Goal: Task Accomplishment & Management: Complete application form

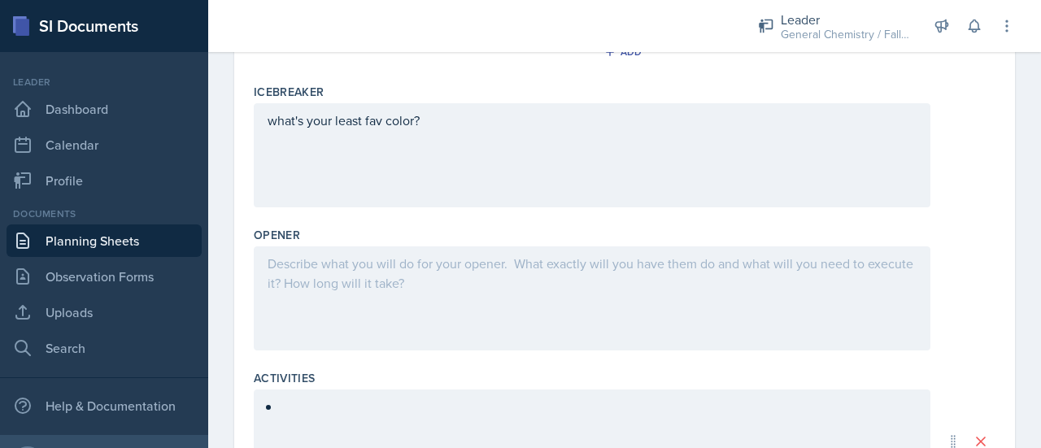
scroll to position [413, 0]
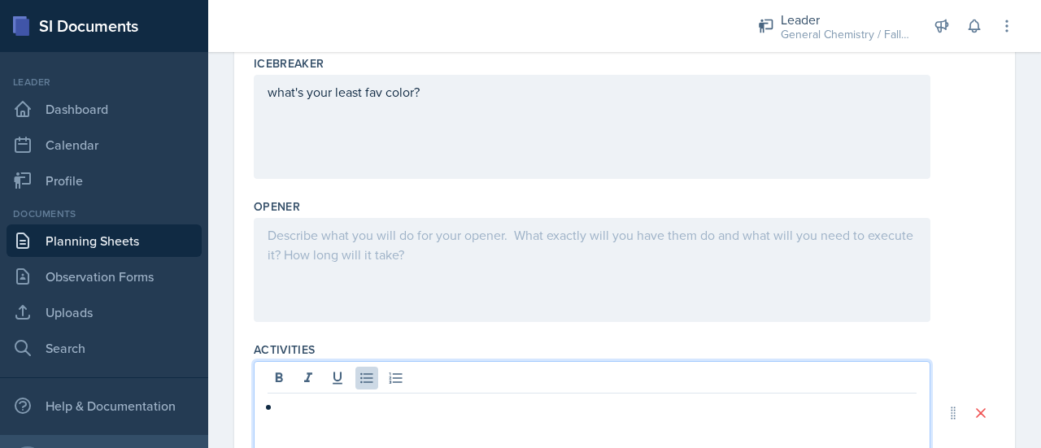
click at [313, 401] on p at bounding box center [598, 407] width 636 height 20
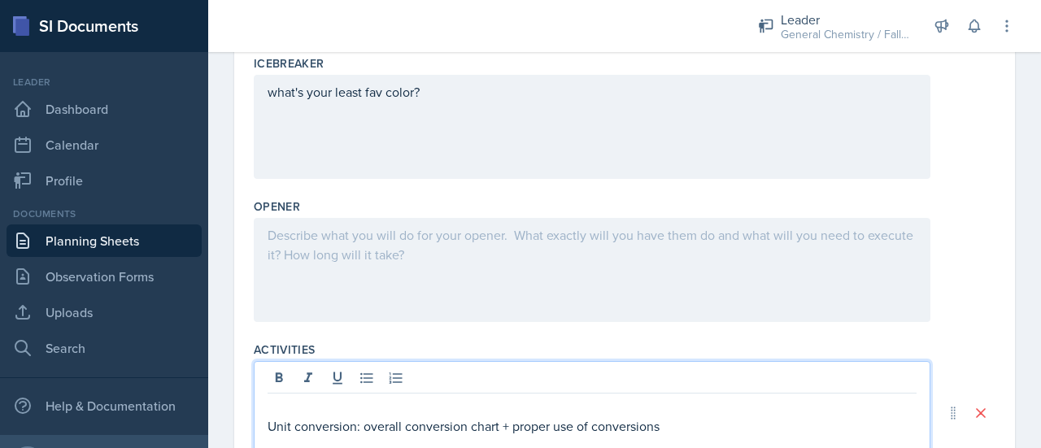
scroll to position [421, 0]
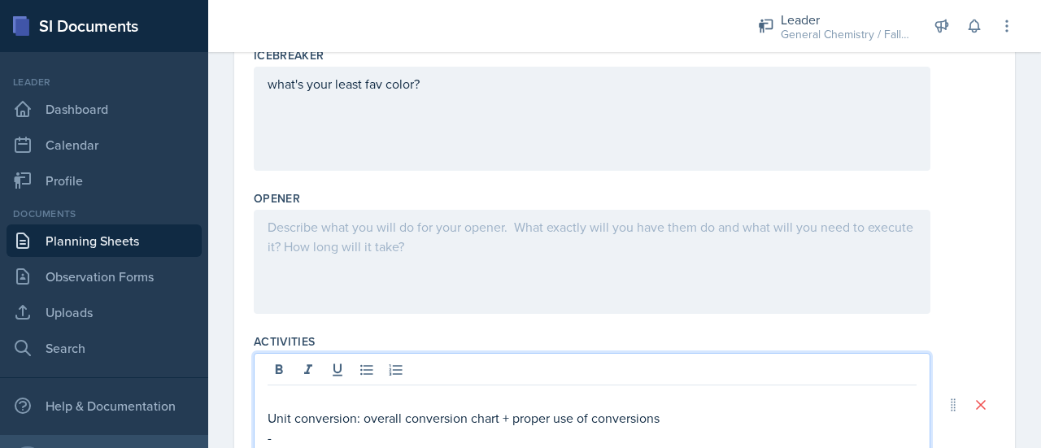
click at [330, 435] on p "-" at bounding box center [591, 438] width 649 height 20
click at [330, 435] on p at bounding box center [591, 438] width 649 height 20
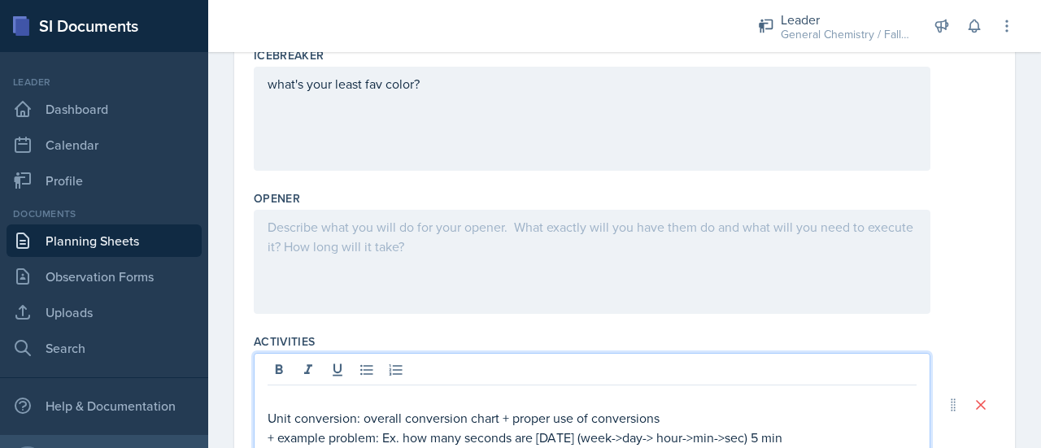
click at [284, 394] on p at bounding box center [591, 399] width 649 height 20
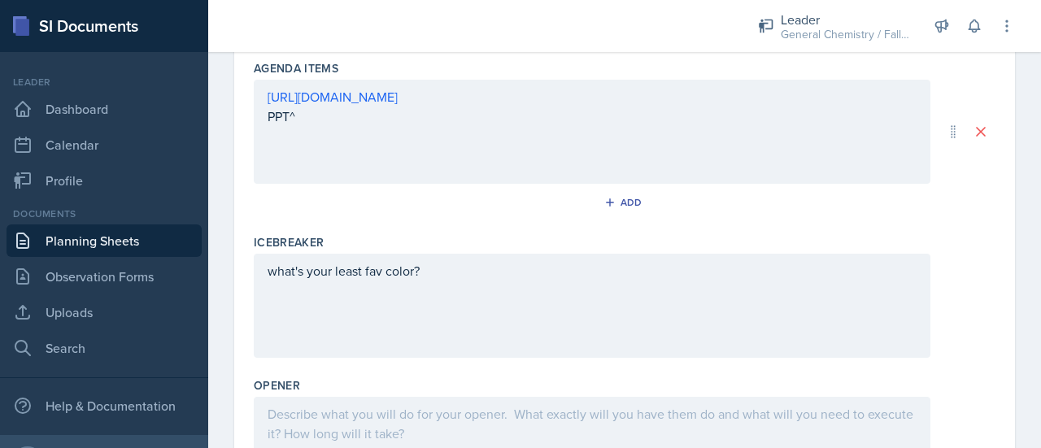
scroll to position [233, 0]
click at [298, 172] on div "[URL][DOMAIN_NAME] PPT^" at bounding box center [592, 132] width 676 height 104
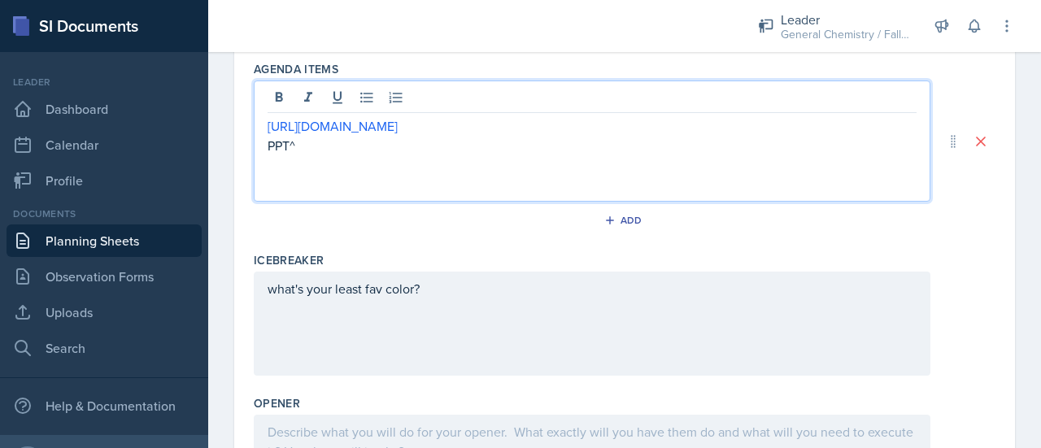
scroll to position [262, 0]
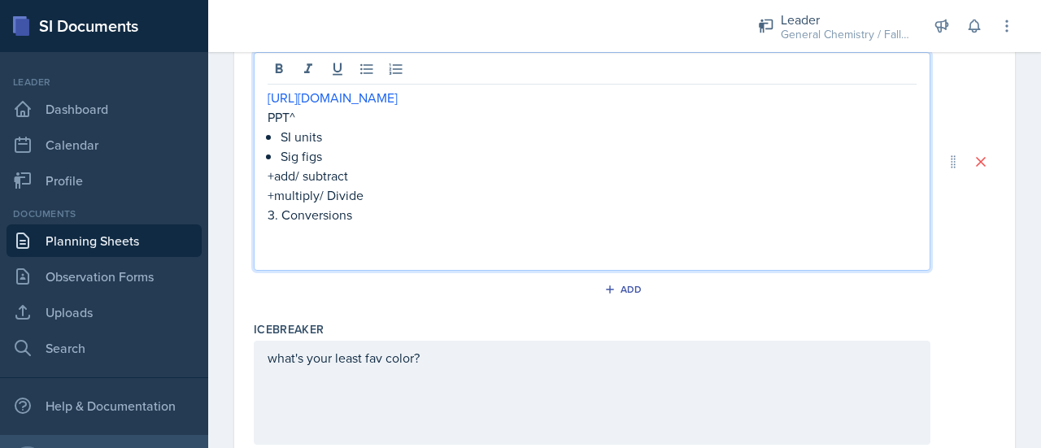
click at [278, 215] on p "3. Conversions" at bounding box center [591, 215] width 649 height 20
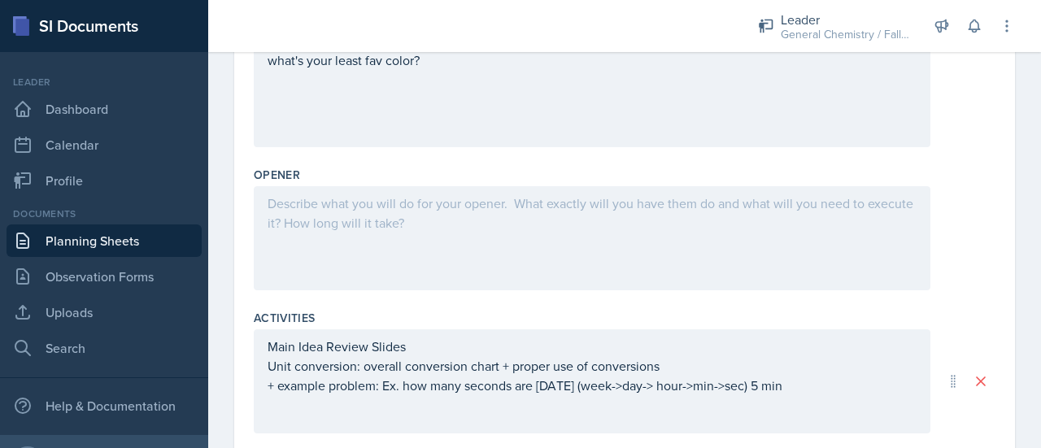
scroll to position [561, 0]
click at [366, 244] on div at bounding box center [592, 237] width 676 height 104
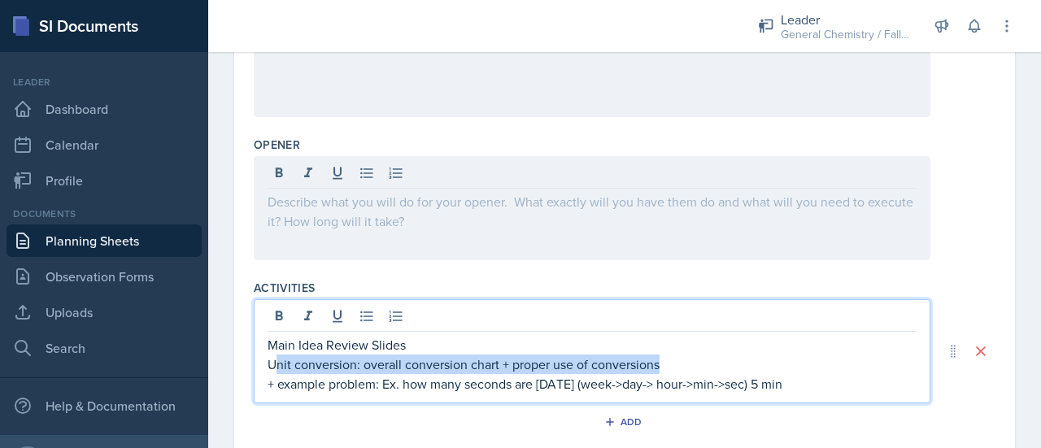
drag, startPoint x: 809, startPoint y: 356, endPoint x: 276, endPoint y: 356, distance: 532.5
click at [276, 356] on div "Main Idea Review Slides Unit conversion: overall conversion chart + proper use …" at bounding box center [591, 364] width 649 height 59
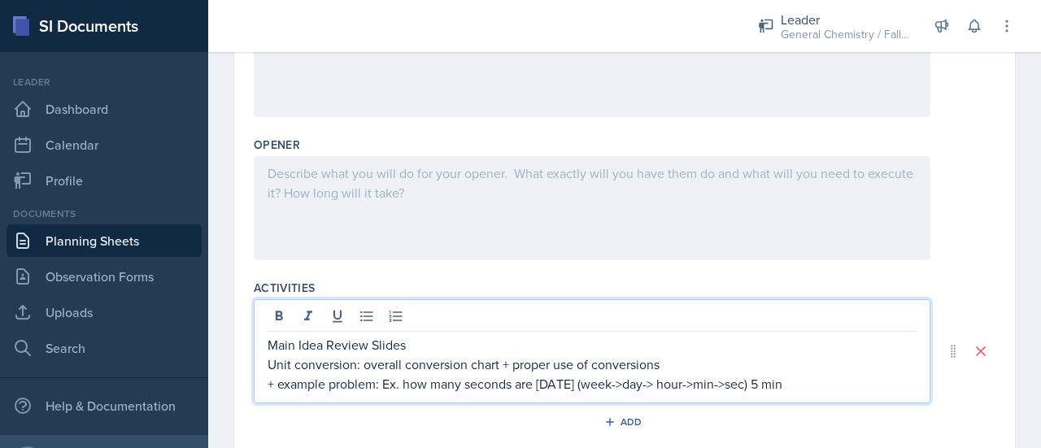
click at [384, 346] on p "Main Idea Review Slides" at bounding box center [591, 345] width 649 height 20
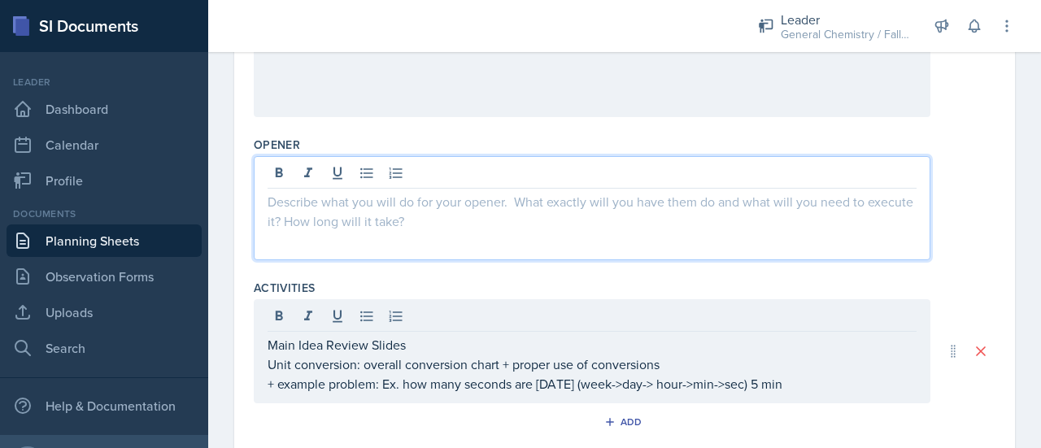
click at [335, 168] on div at bounding box center [592, 208] width 676 height 104
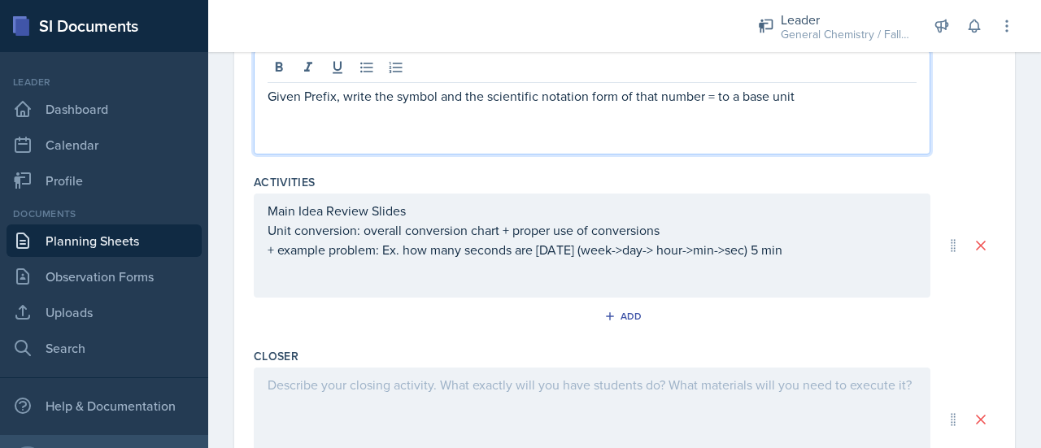
scroll to position [668, 0]
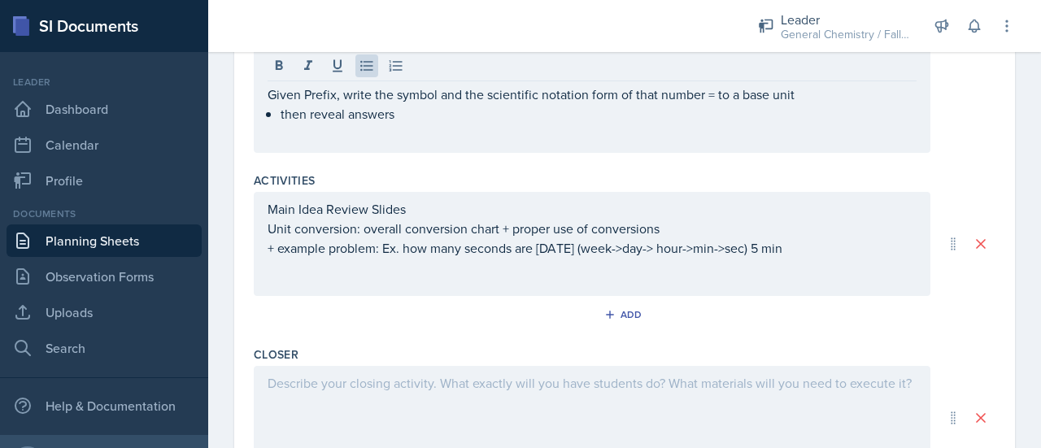
click at [481, 274] on div "Main Idea Review Slides Unit conversion: overall conversion chart + proper use …" at bounding box center [592, 244] width 676 height 104
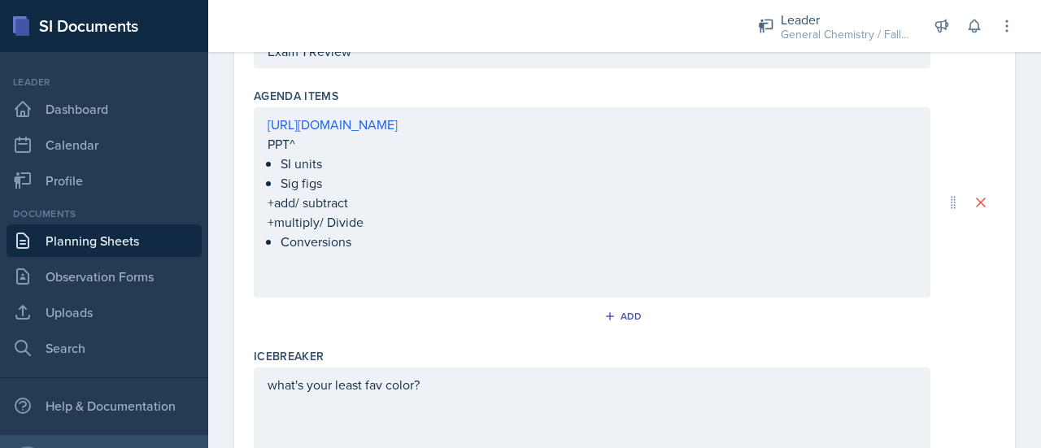
scroll to position [207, 0]
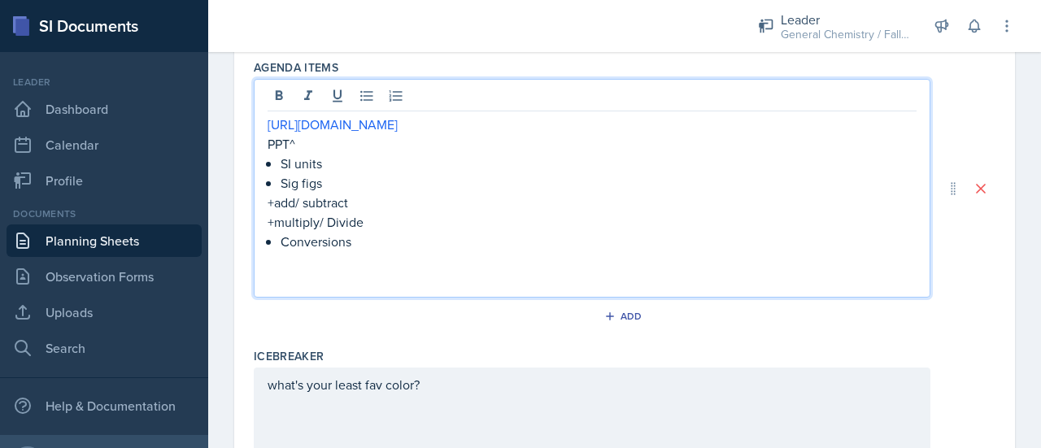
click at [481, 274] on p at bounding box center [591, 281] width 649 height 20
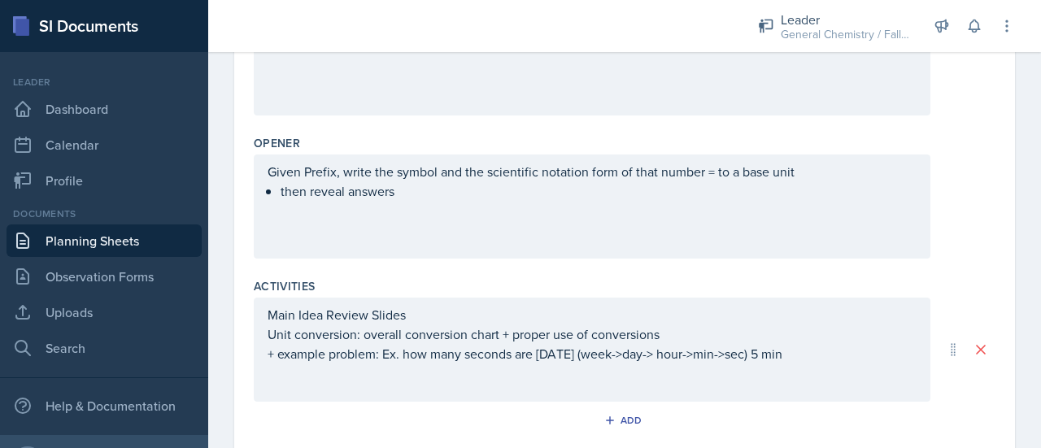
scroll to position [601, 0]
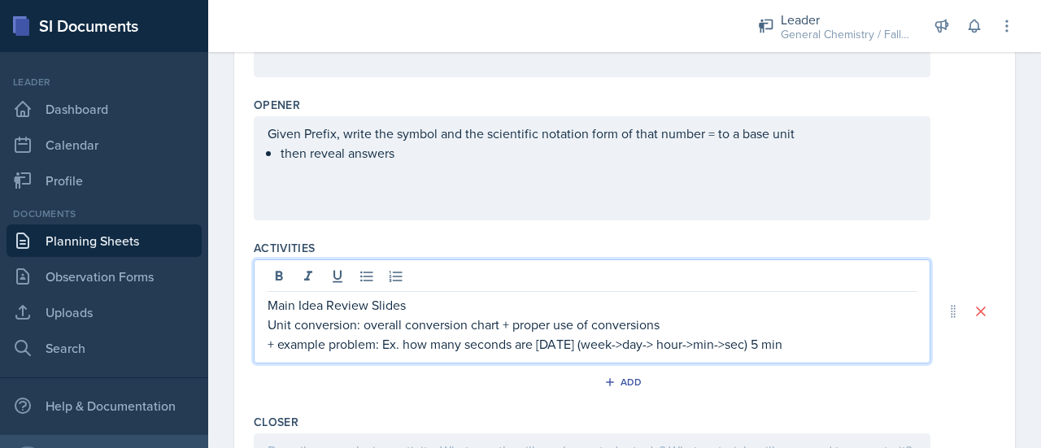
click at [415, 307] on p "Main Idea Review Slides" at bounding box center [591, 305] width 649 height 20
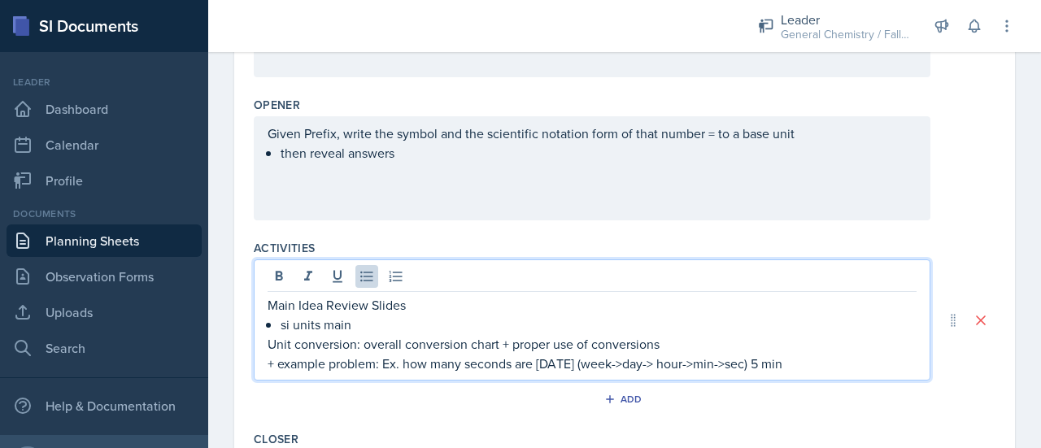
click at [362, 322] on p "si units main" at bounding box center [598, 325] width 636 height 20
click at [345, 344] on p "Unit conversion: overall conversion chart + proper use of conversions" at bounding box center [591, 344] width 649 height 20
click at [459, 316] on p "si units standardized scale" at bounding box center [598, 325] width 636 height 20
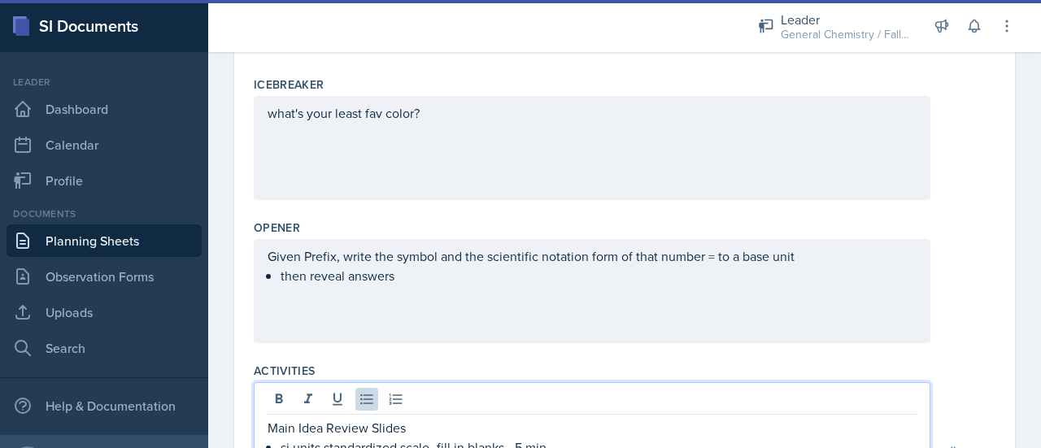
scroll to position [466, 0]
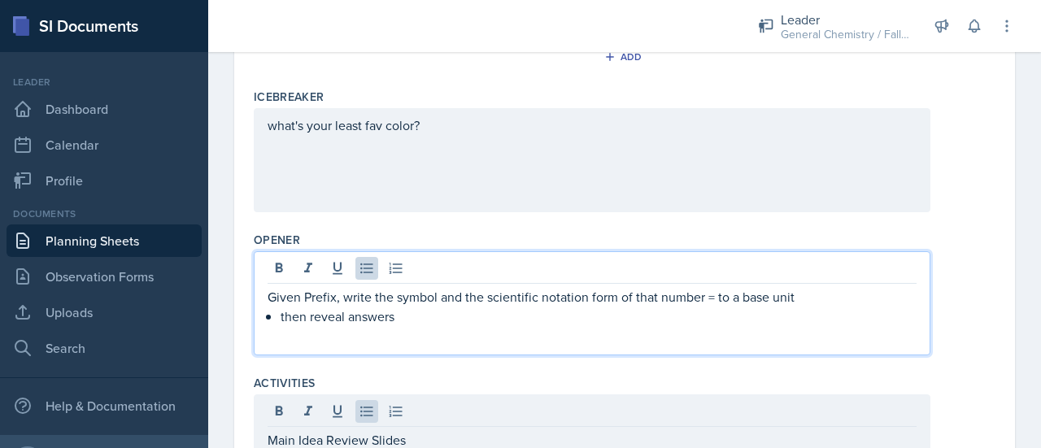
click at [402, 289] on div "Given Prefix, write the symbol and the scientific notation form of that number …" at bounding box center [591, 306] width 649 height 39
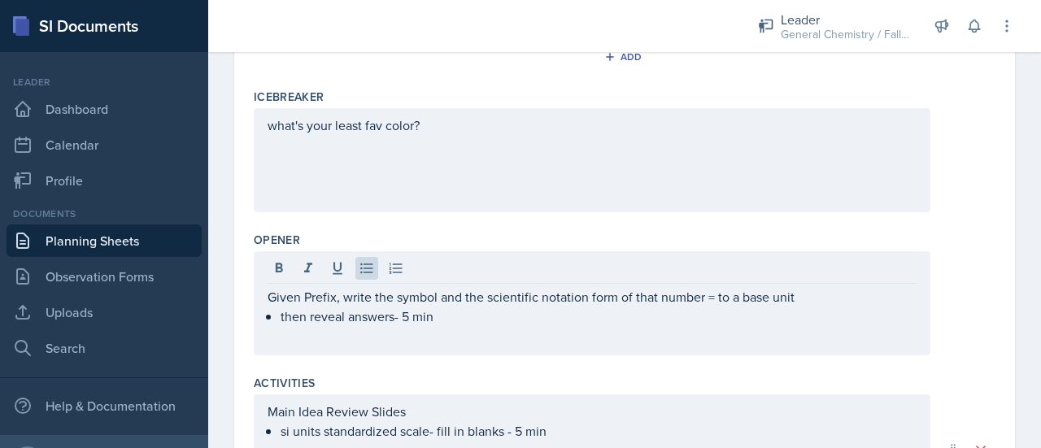
click at [449, 133] on div "what's your least fav color?" at bounding box center [592, 160] width 676 height 104
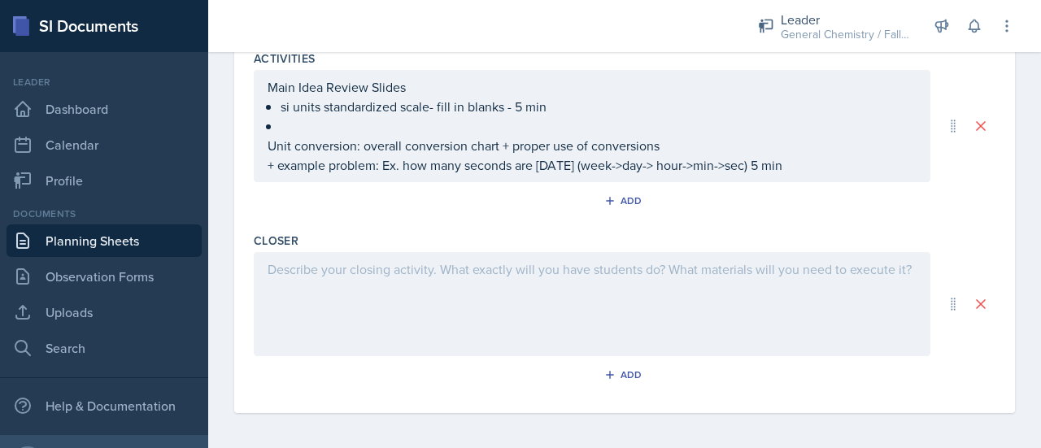
scroll to position [721, 0]
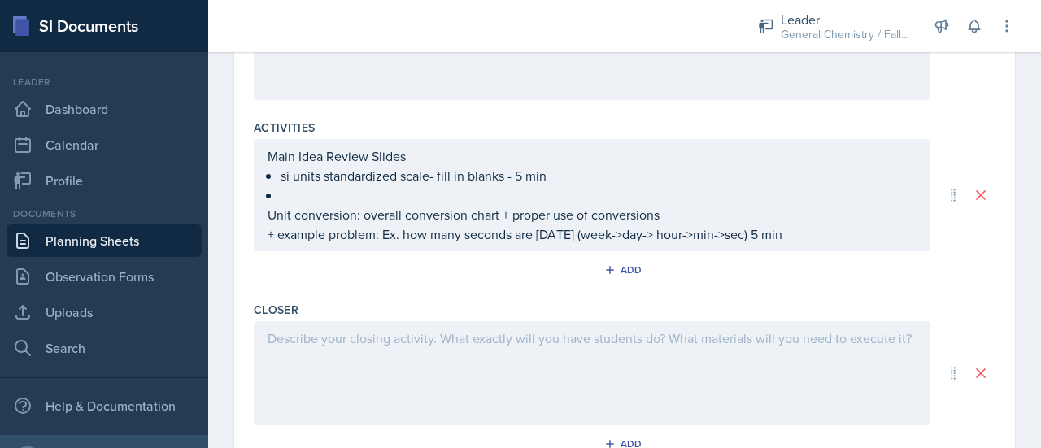
click at [265, 208] on div "Main Idea Review Slides si units standardized scale- fill in blanks - 5 min Uni…" at bounding box center [592, 195] width 676 height 112
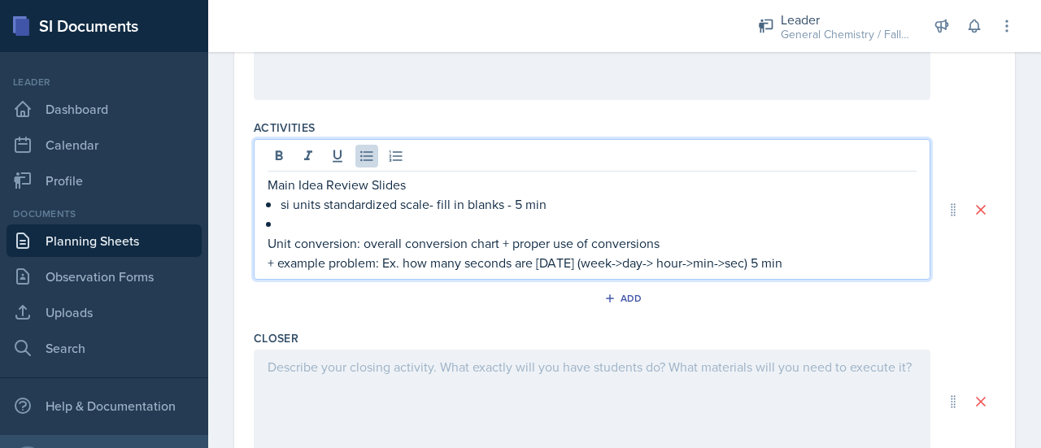
scroll to position [750, 0]
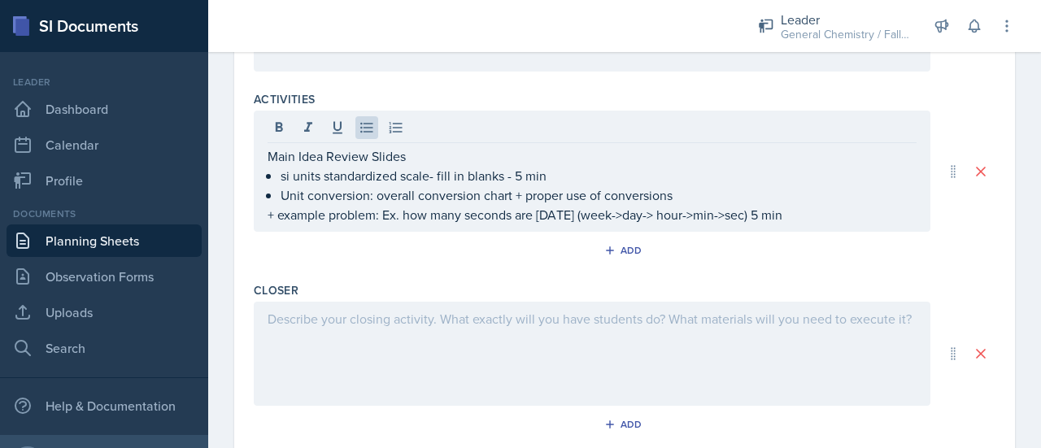
click at [800, 221] on div "Main Idea Review Slides si units standardized scale- fill in blanks - 5 min Uni…" at bounding box center [592, 171] width 676 height 121
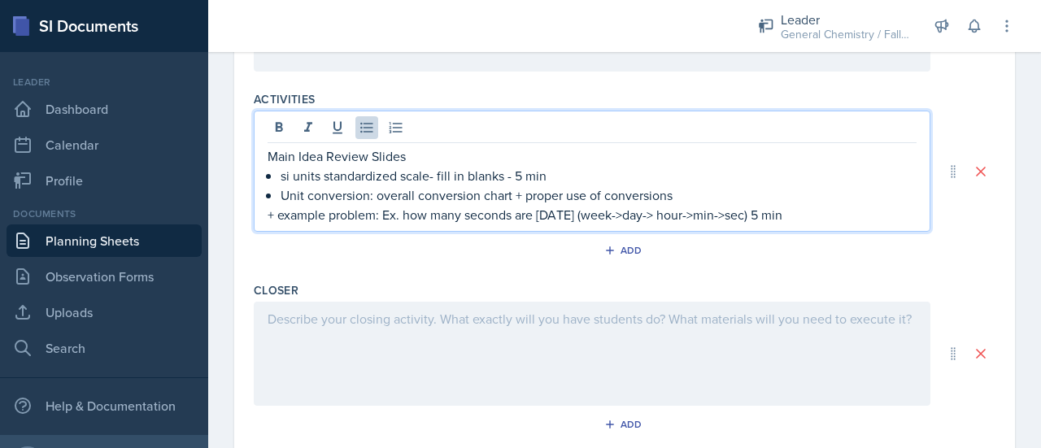
click at [805, 218] on p "+ example problem: Ex. how many seconds are [DATE] (week->day-> hour->min->sec)…" at bounding box center [591, 215] width 649 height 20
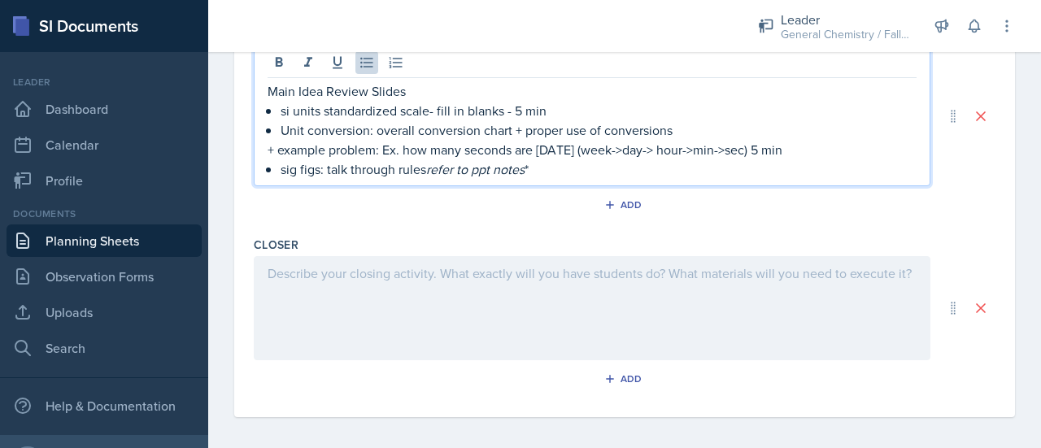
scroll to position [818, 0]
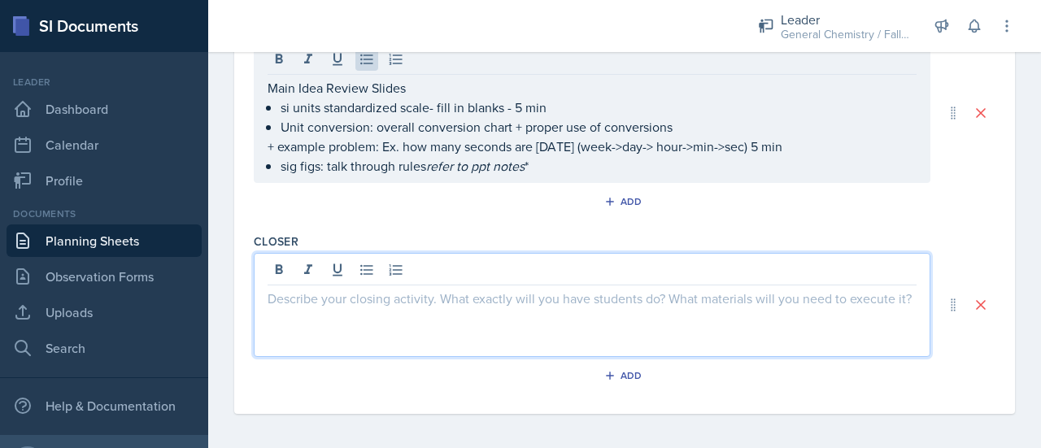
click at [750, 256] on div at bounding box center [592, 305] width 676 height 104
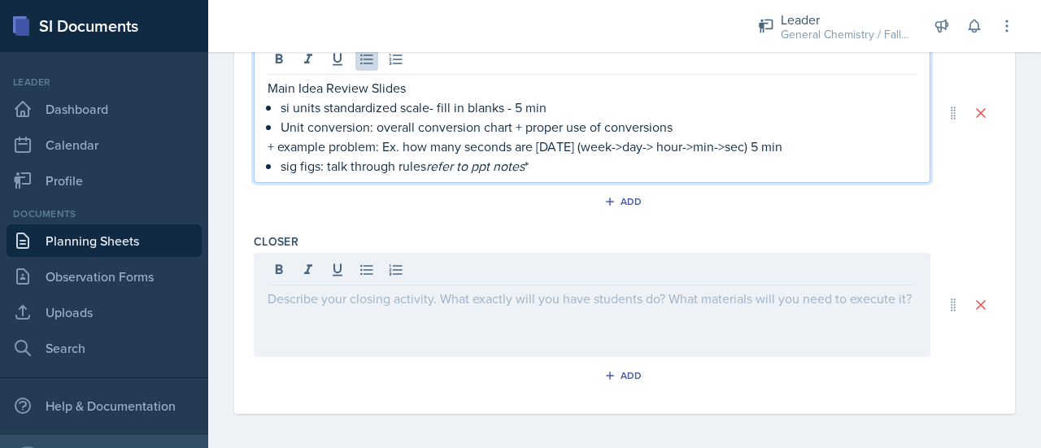
click at [579, 164] on p "sig figs: talk through rules refer to ppt notes *" at bounding box center [598, 166] width 636 height 20
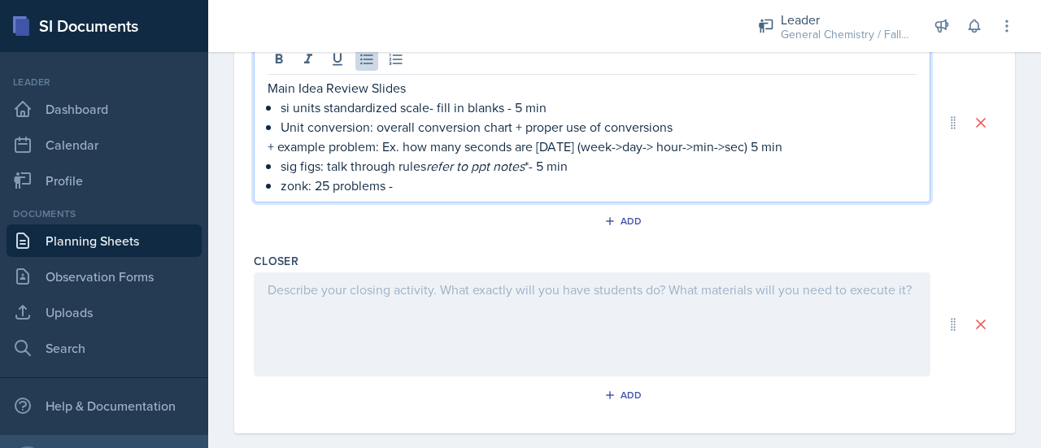
click at [579, 167] on p "sig figs: talk through rules refer to ppt notes *- 5 min" at bounding box center [598, 166] width 636 height 20
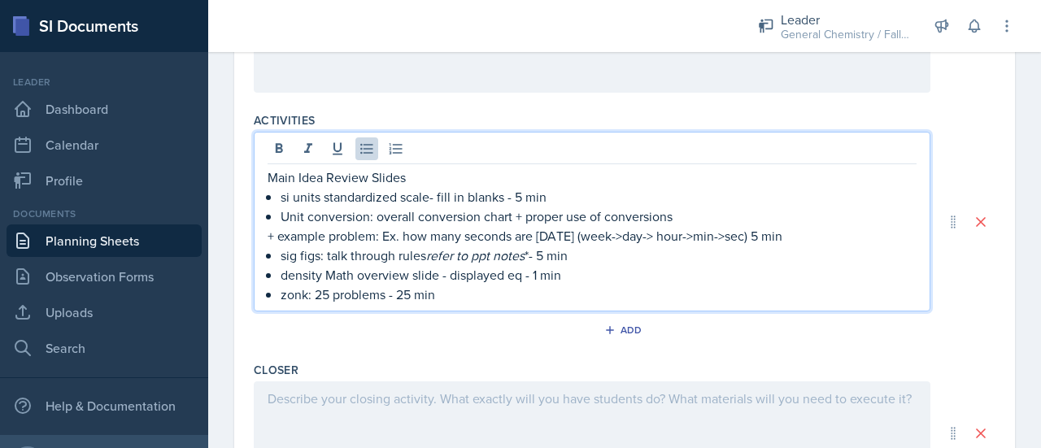
scroll to position [768, 0]
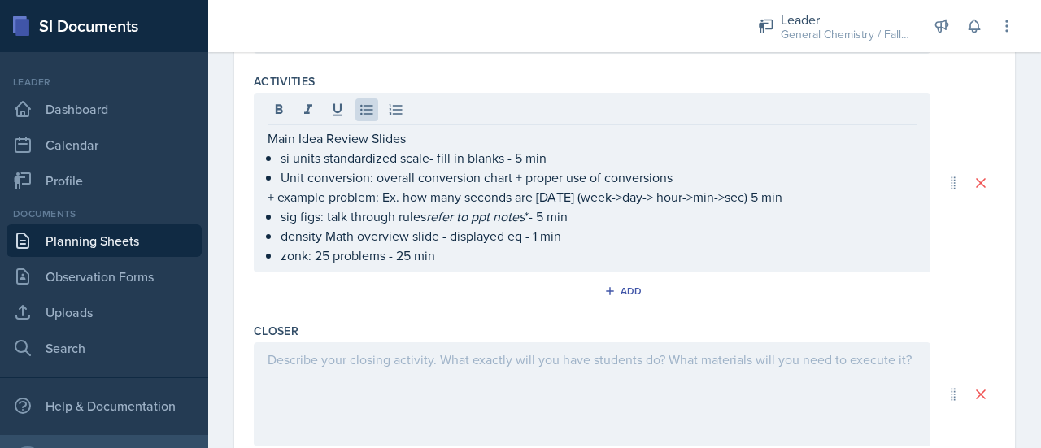
click at [420, 343] on div at bounding box center [592, 394] width 676 height 104
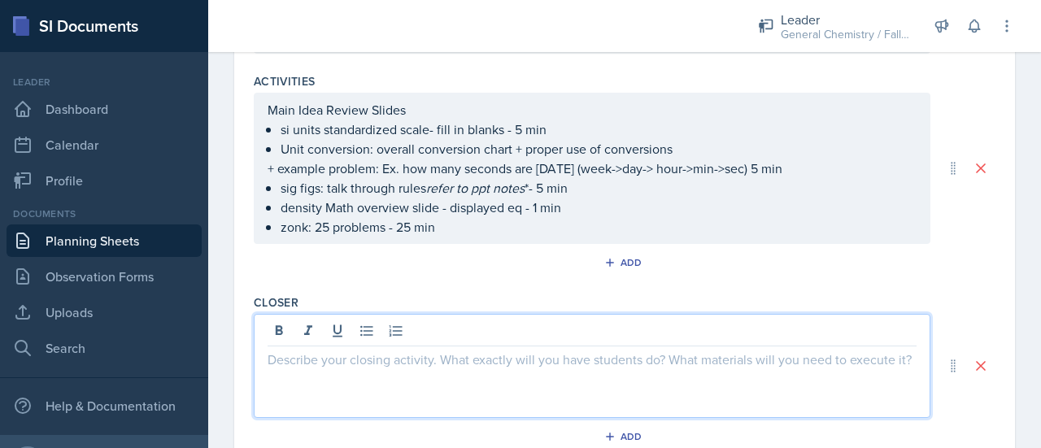
scroll to position [795, 0]
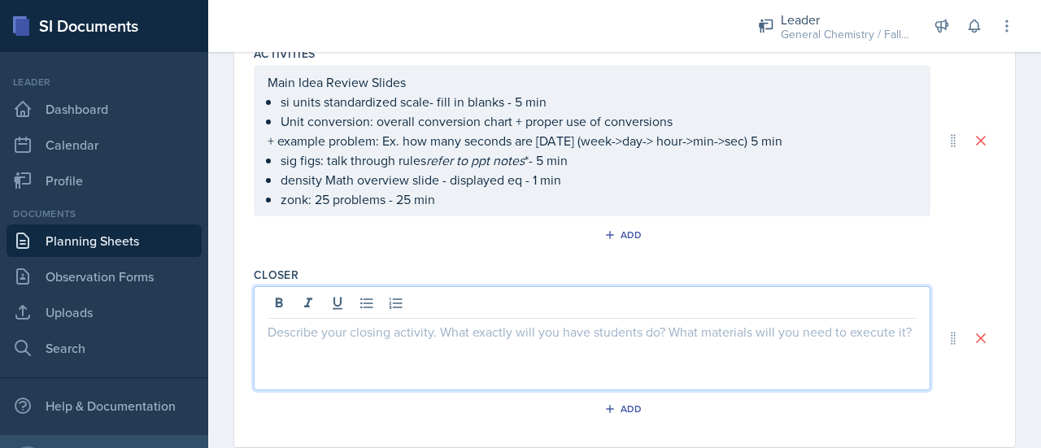
paste div
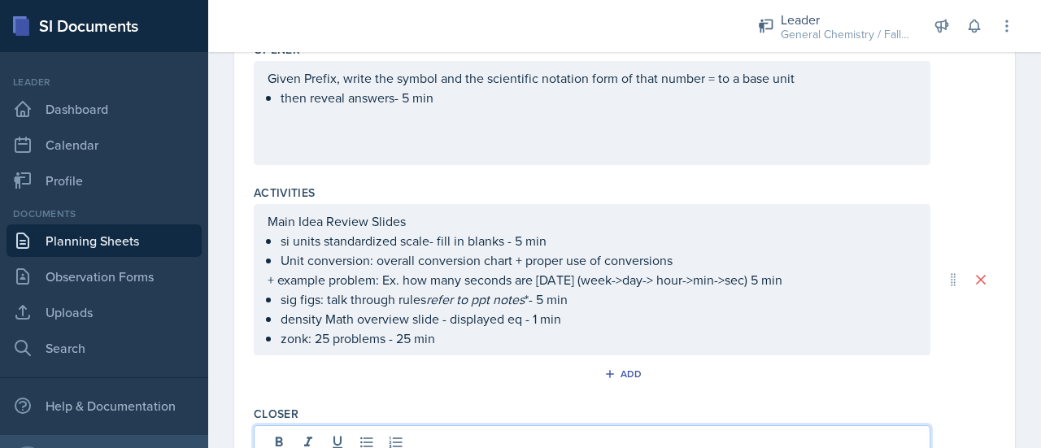
scroll to position [685, 0]
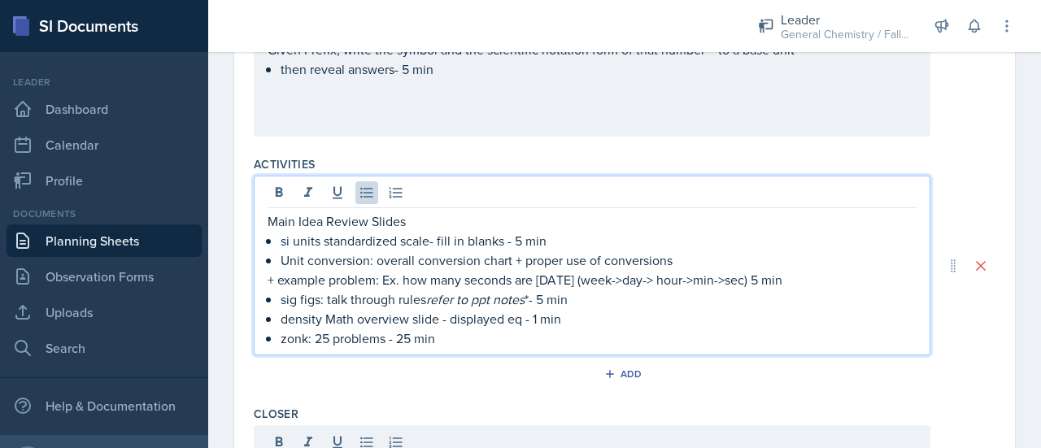
click at [559, 300] on p "sig figs: talk through rules refer to ppt notes *- 5 min" at bounding box center [598, 299] width 636 height 20
drag, startPoint x: 572, startPoint y: 300, endPoint x: 541, endPoint y: 300, distance: 30.9
click at [541, 300] on p "sig figs: talk through rules refer to ppt notes *- 5 min" at bounding box center [598, 299] width 636 height 20
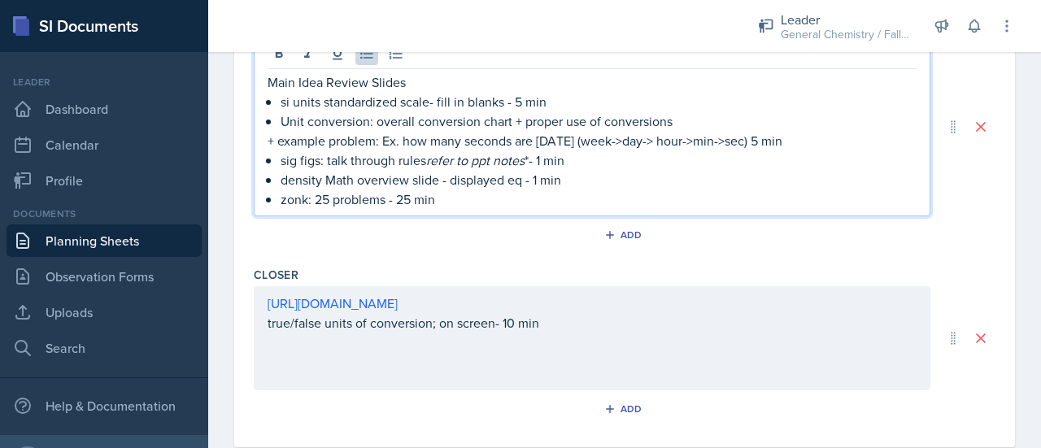
scroll to position [823, 0]
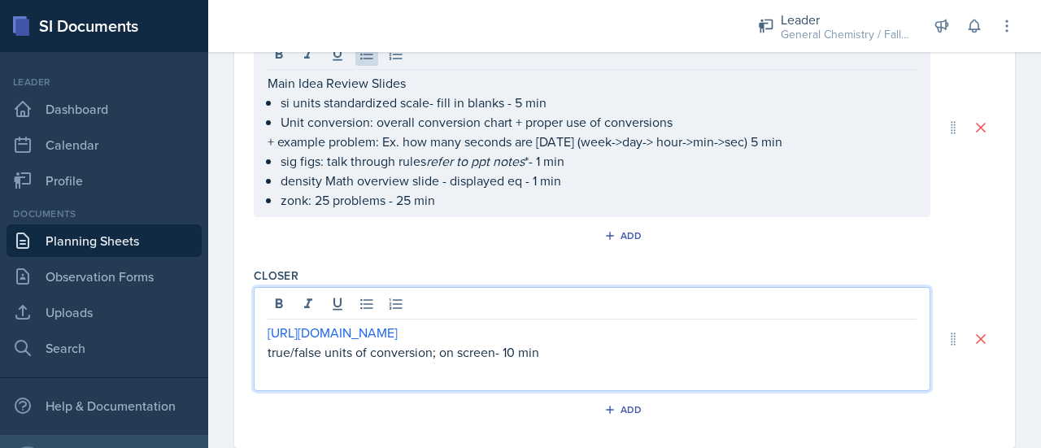
click at [513, 314] on div "[URL][DOMAIN_NAME] true/false units of conversion; on screen- 10 min" at bounding box center [592, 339] width 676 height 104
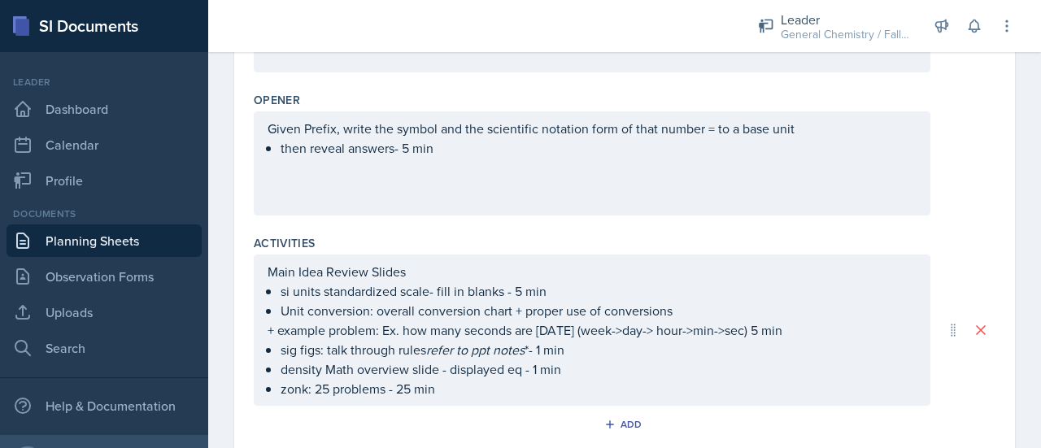
scroll to position [829, 0]
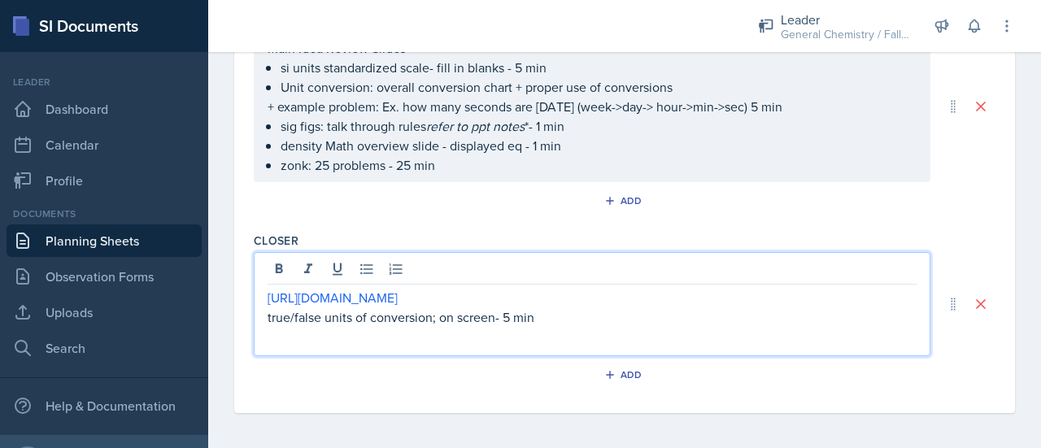
click at [606, 311] on p "true/false units of conversion; on screen- 5 min" at bounding box center [591, 317] width 649 height 20
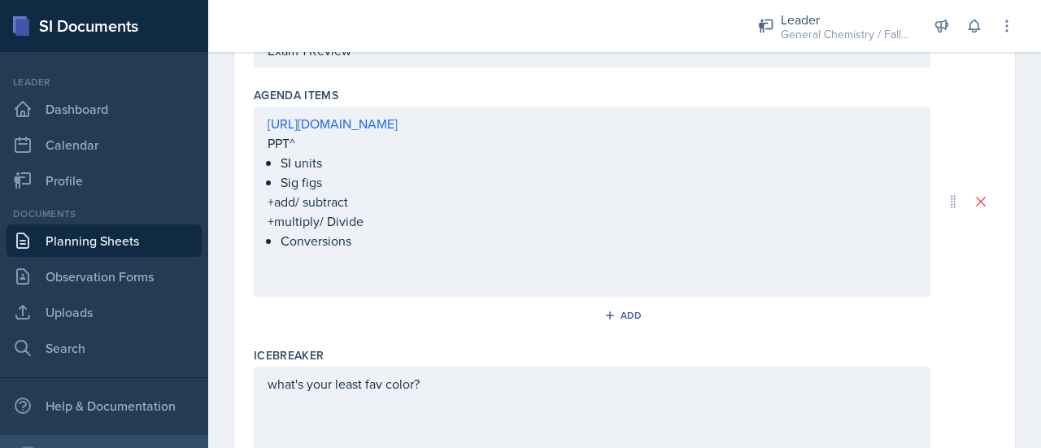
scroll to position [0, 0]
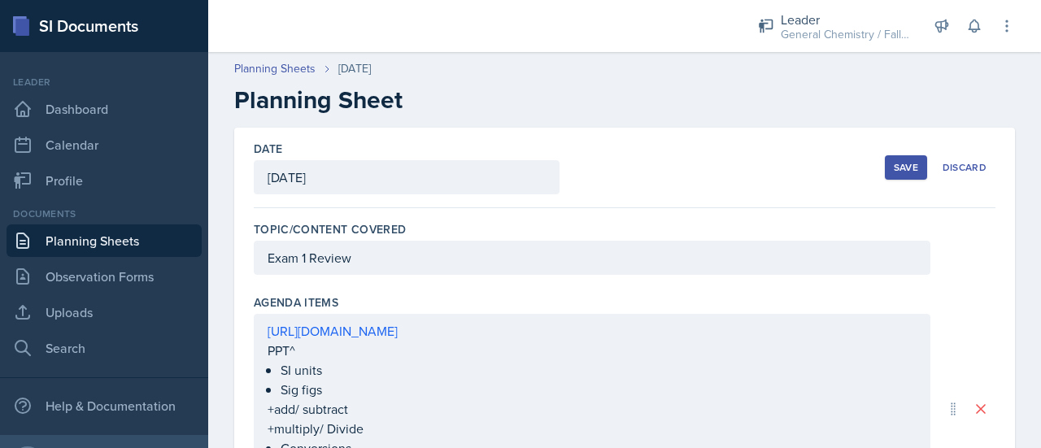
click at [894, 167] on div "Save" at bounding box center [906, 167] width 24 height 13
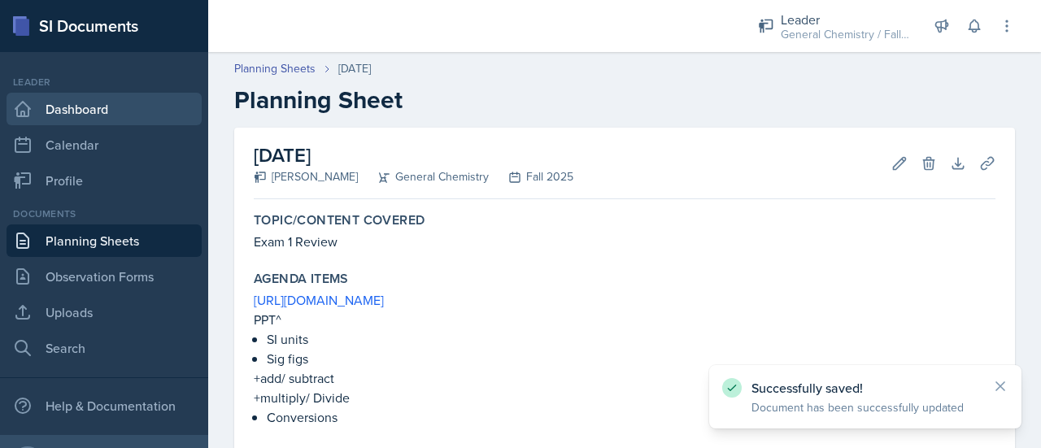
click at [83, 105] on link "Dashboard" at bounding box center [104, 109] width 195 height 33
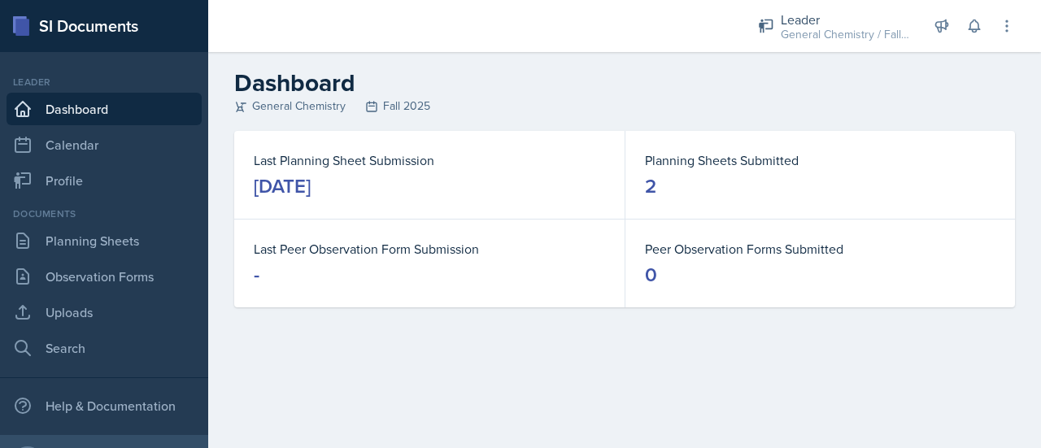
click at [120, 120] on link "Dashboard" at bounding box center [104, 109] width 195 height 33
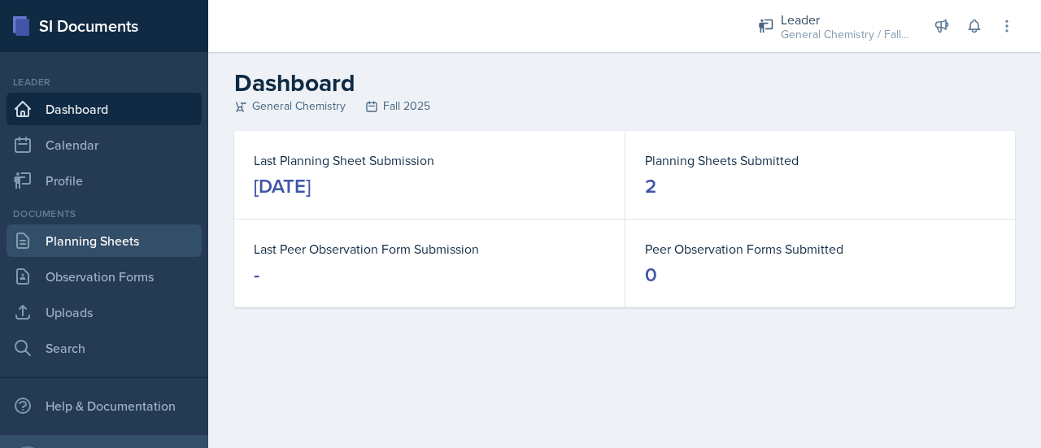
click at [115, 230] on link "Planning Sheets" at bounding box center [104, 240] width 195 height 33
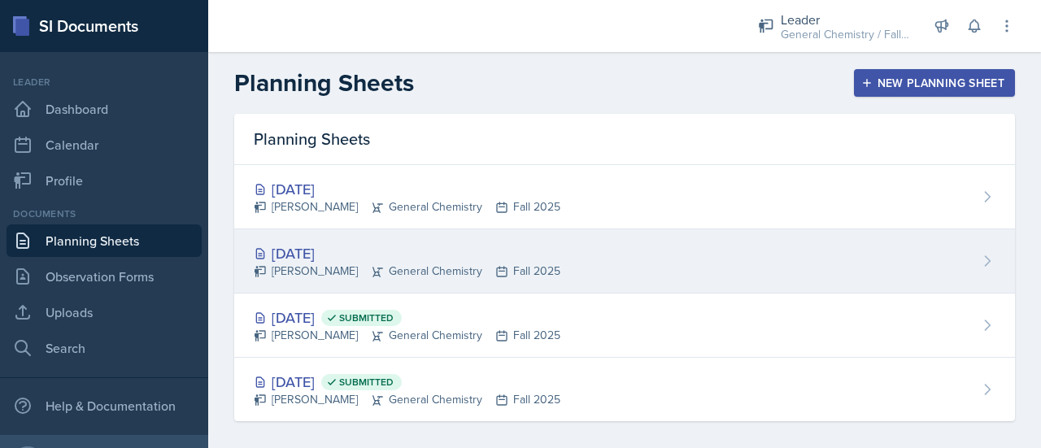
click at [416, 274] on div "[PERSON_NAME] General Chemistry Fall 2025" at bounding box center [407, 271] width 307 height 17
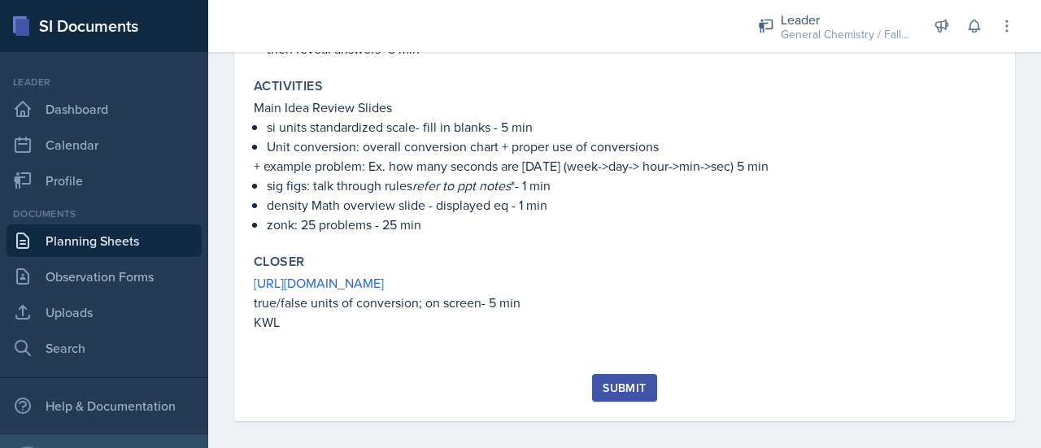
scroll to position [548, 0]
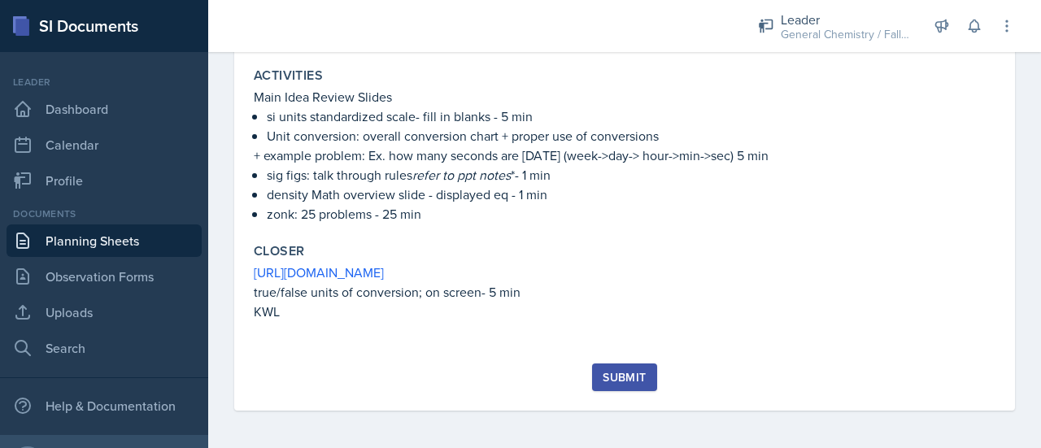
click at [603, 388] on button "Submit" at bounding box center [624, 377] width 64 height 28
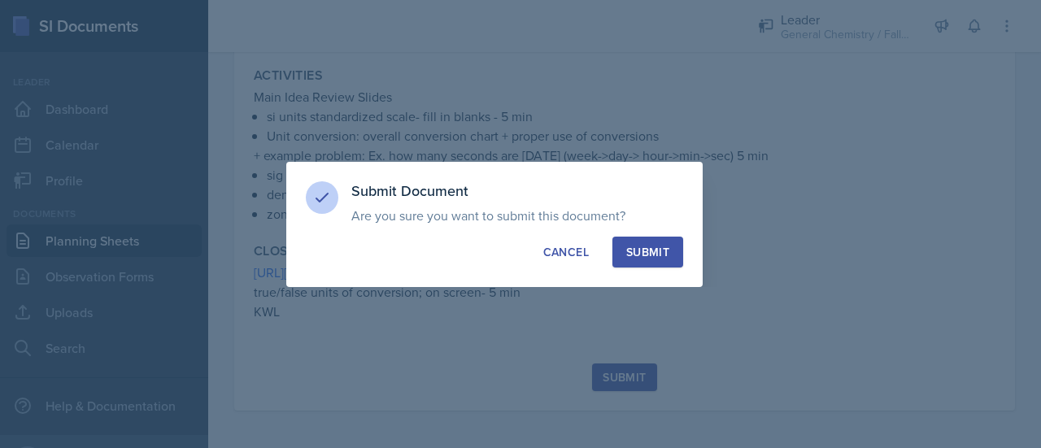
click at [642, 254] on div "Submit" at bounding box center [647, 252] width 43 height 16
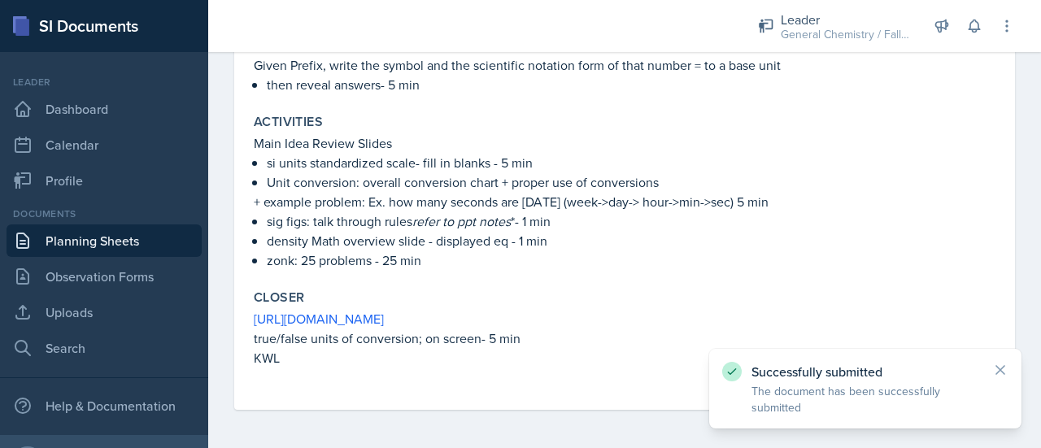
click at [128, 243] on link "Planning Sheets" at bounding box center [104, 240] width 195 height 33
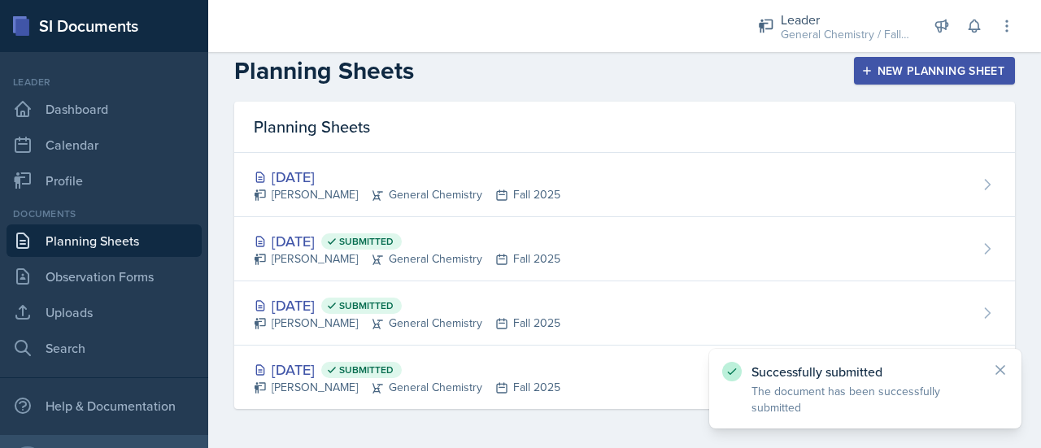
scroll to position [11, 0]
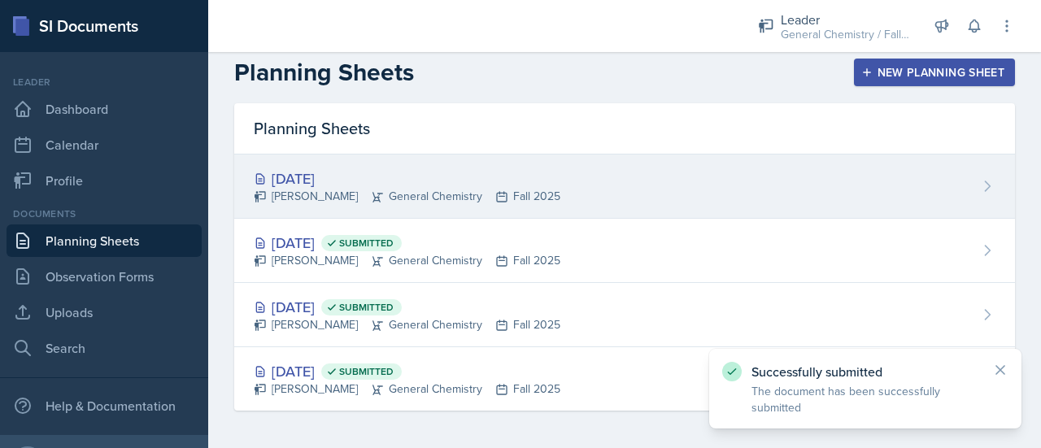
click at [350, 199] on div "[PERSON_NAME] General Chemistry Fall 2025" at bounding box center [407, 196] width 307 height 17
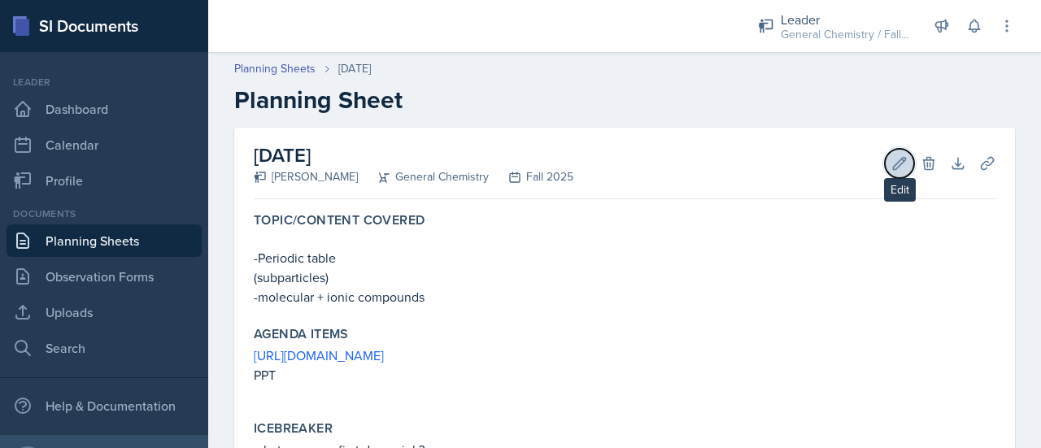
click at [891, 162] on icon at bounding box center [899, 163] width 16 height 16
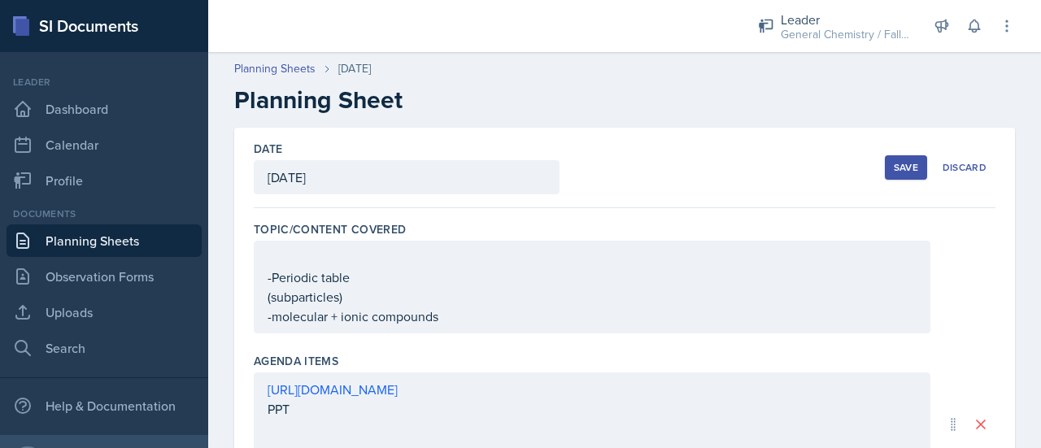
click at [455, 187] on div "[DATE]" at bounding box center [407, 177] width 306 height 34
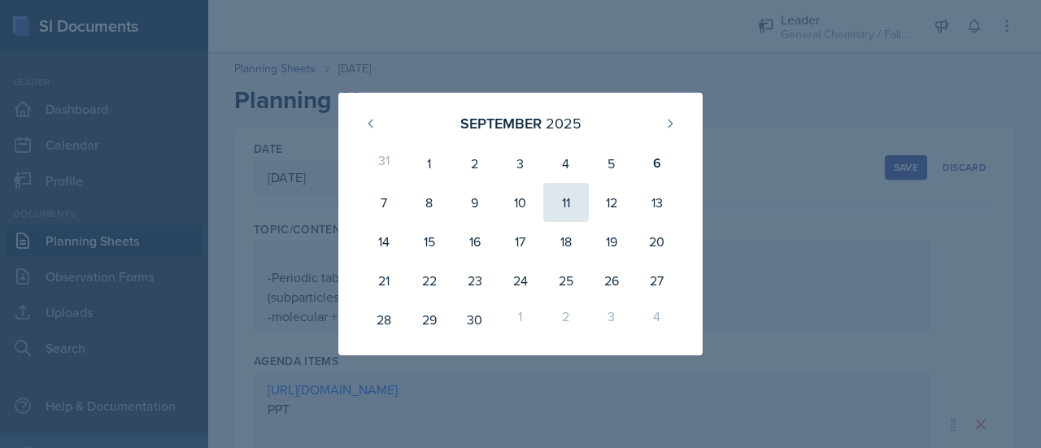
click at [572, 200] on div "11" at bounding box center [566, 202] width 46 height 39
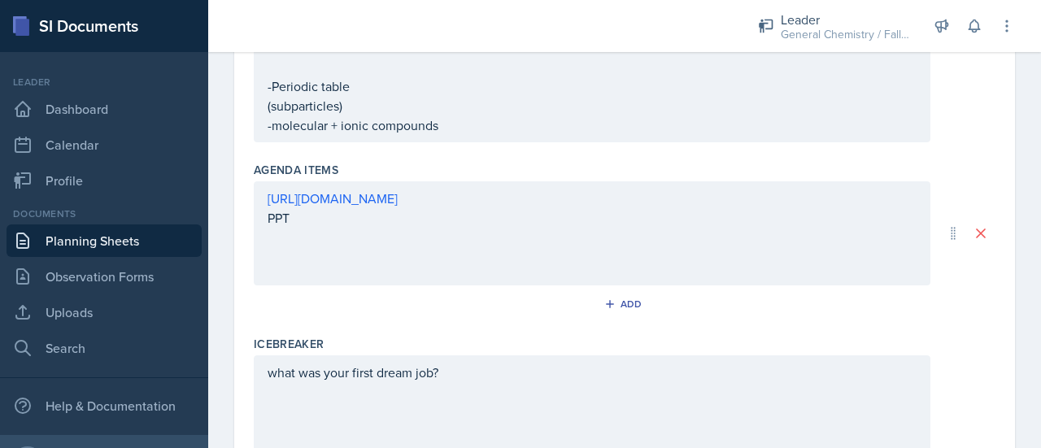
scroll to position [192, 0]
